Goal: Navigation & Orientation: Find specific page/section

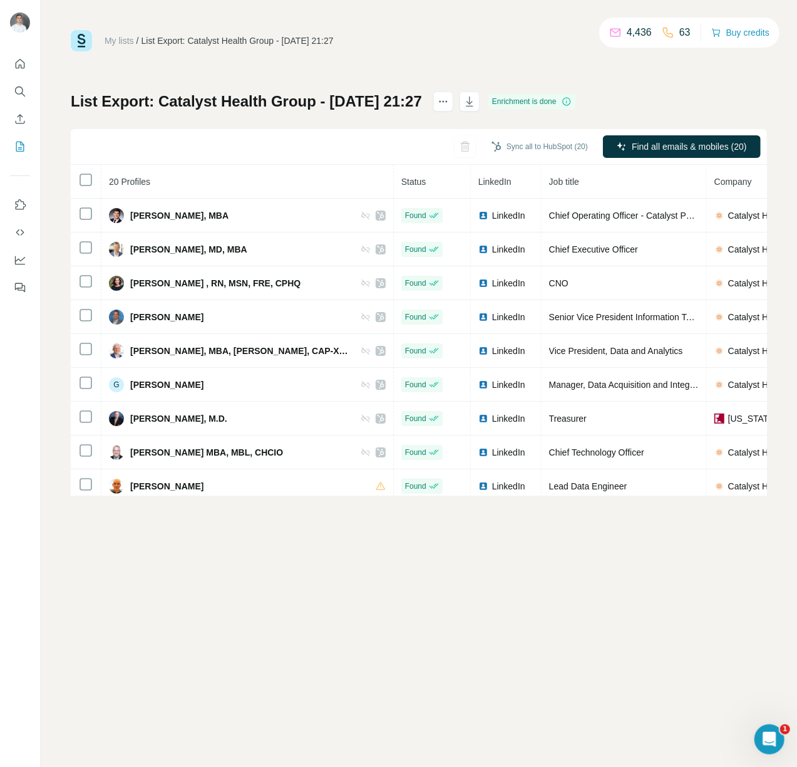
click at [123, 40] on link "My lists" at bounding box center [119, 41] width 29 height 10
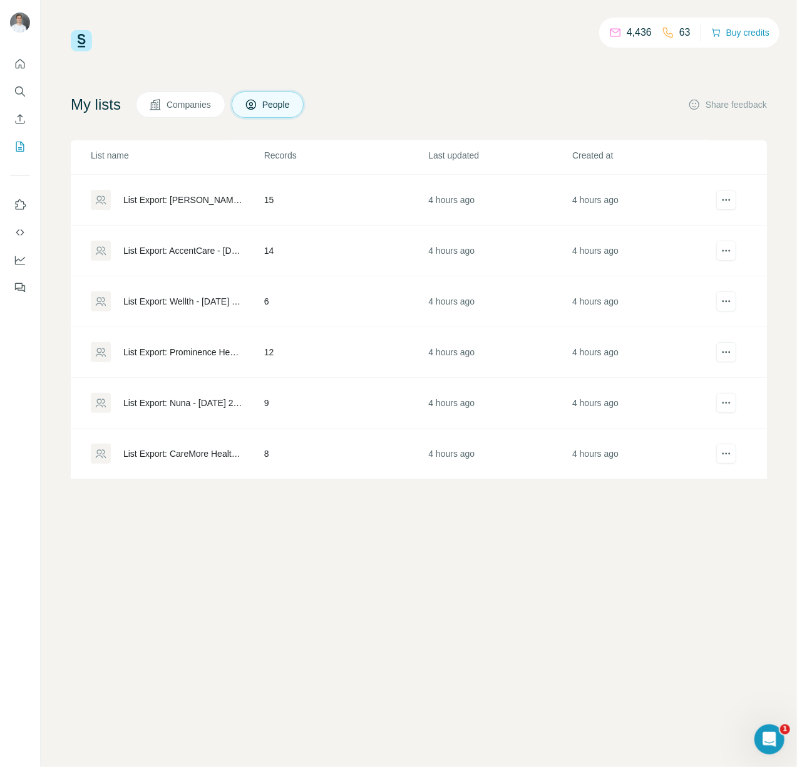
scroll to position [197, 0]
